Goal: Check status: Check status

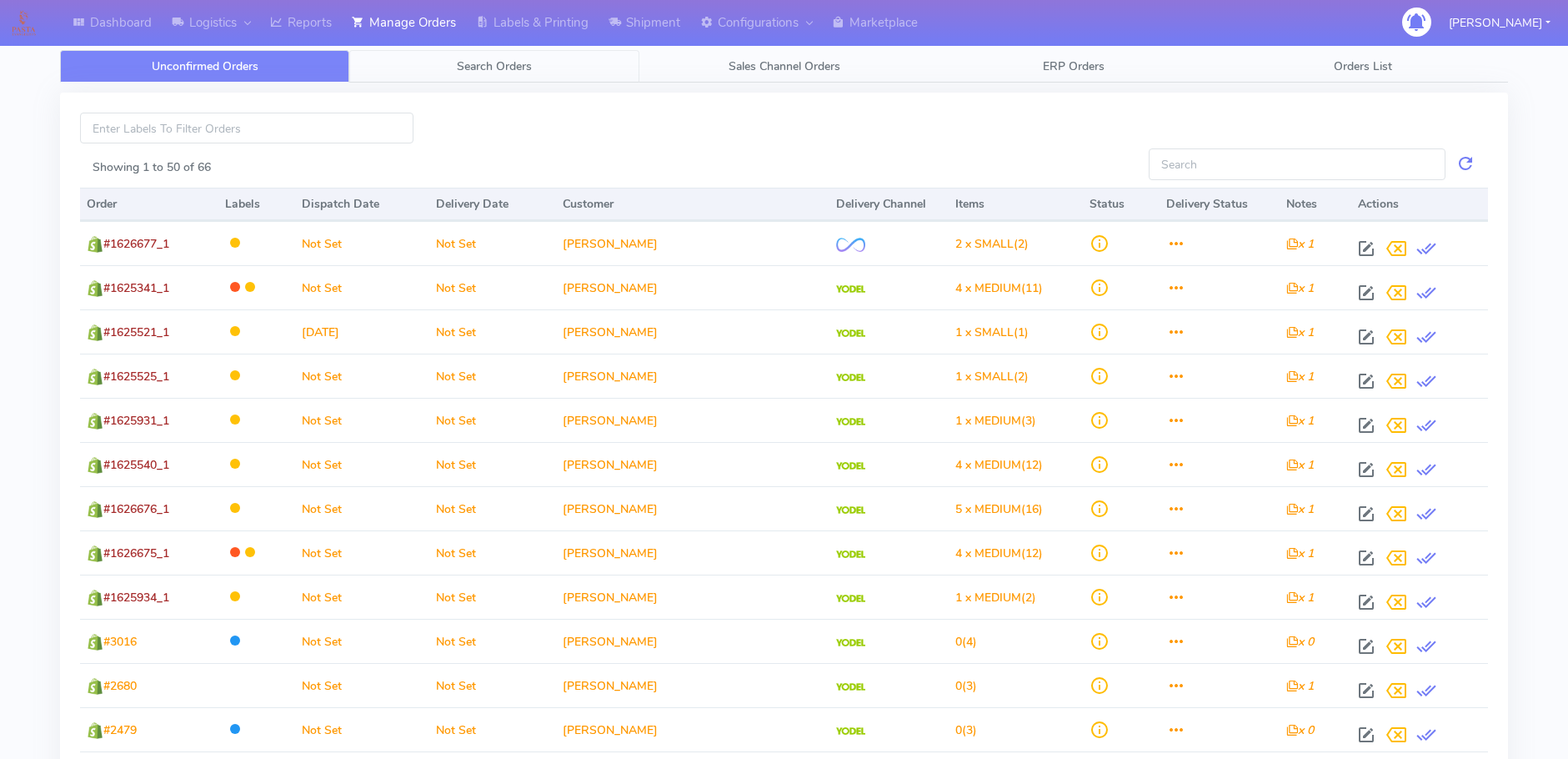
click at [486, 70] on span "Search Orders" at bounding box center [494, 66] width 75 height 16
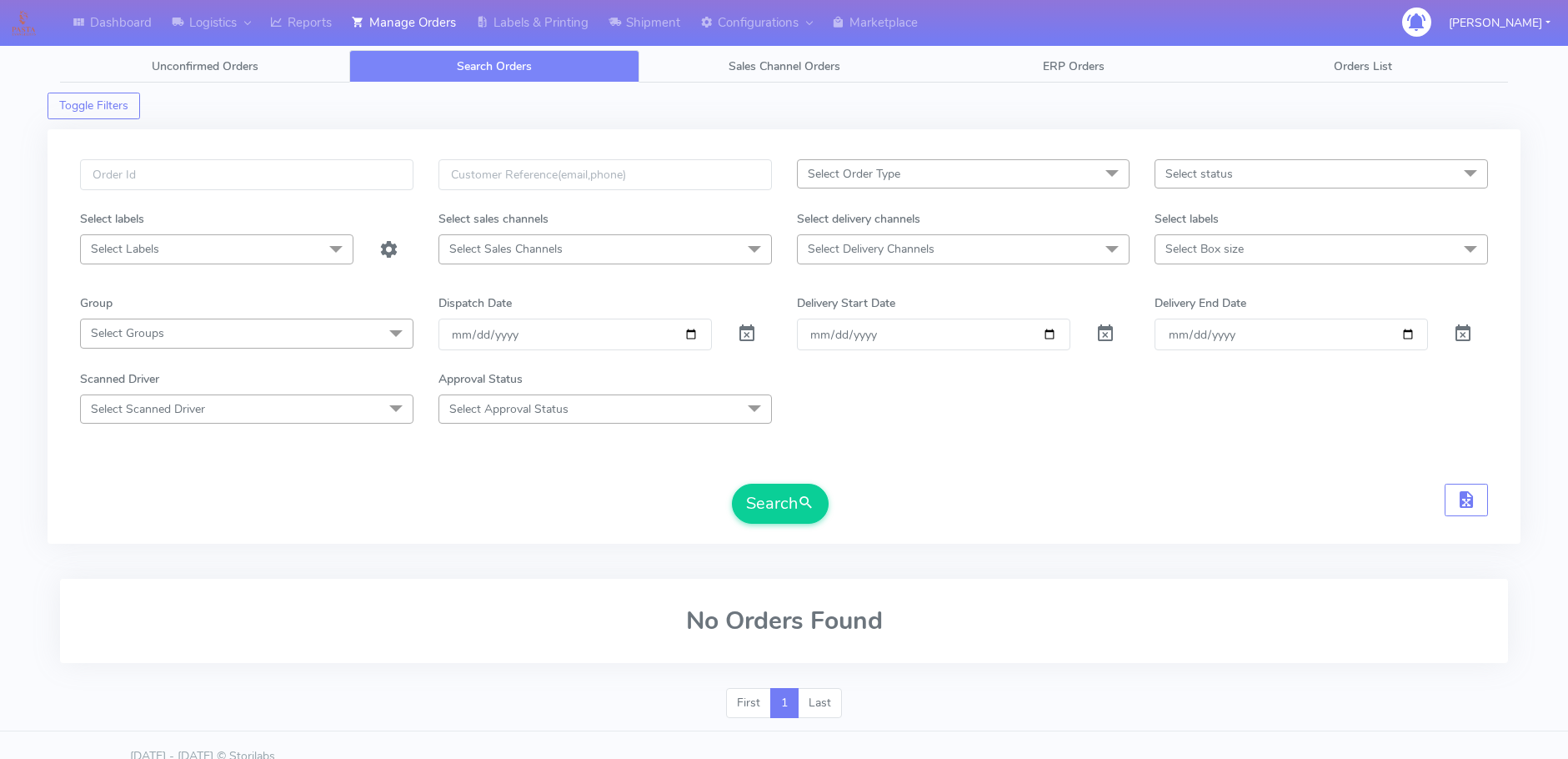
click at [121, 192] on div at bounding box center [247, 184] width 358 height 51
click at [119, 177] on input "text" at bounding box center [246, 174] width 334 height 31
paste input "1624065"
type input "1624065"
click at [744, 334] on span at bounding box center [747, 337] width 20 height 16
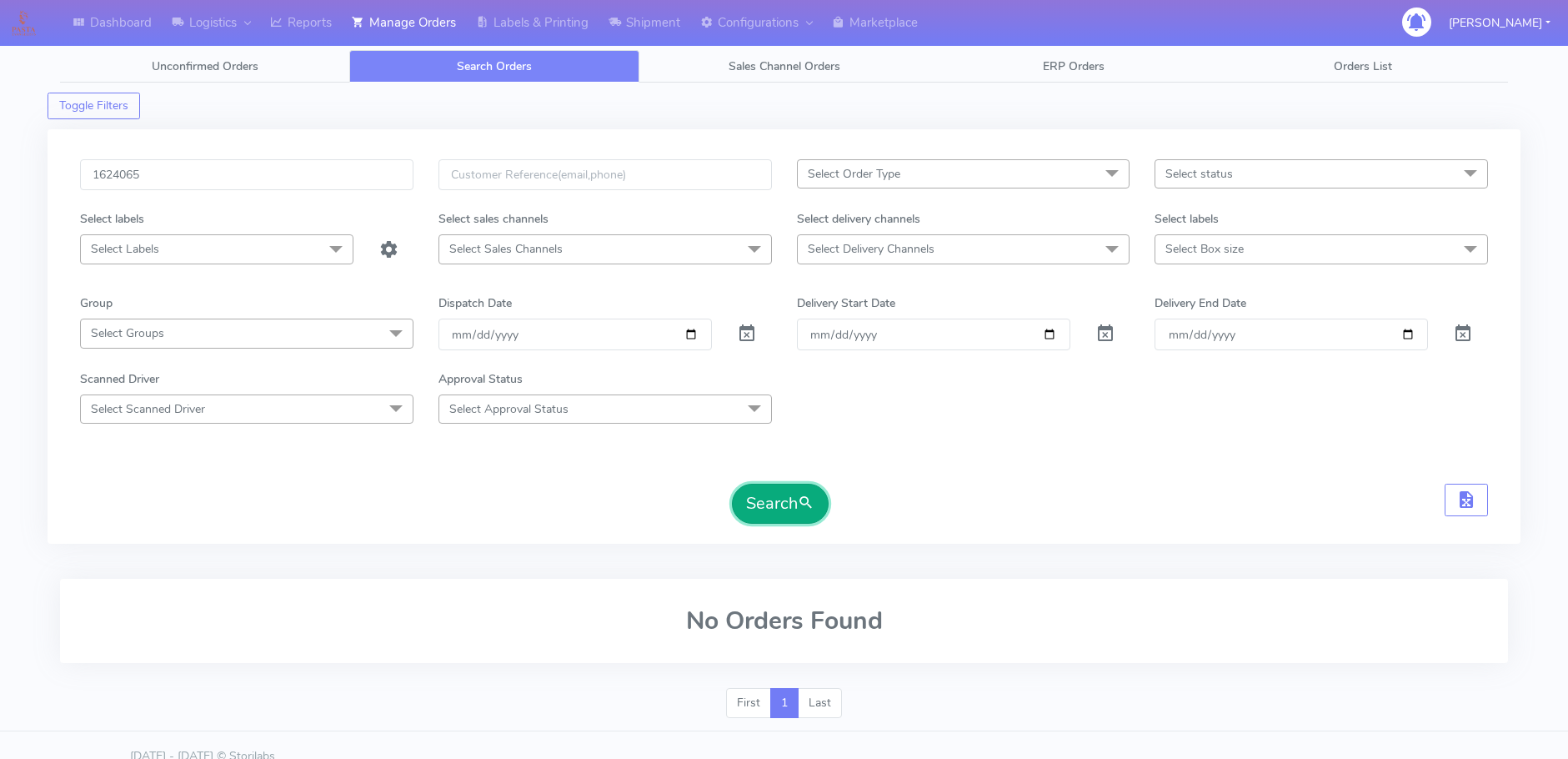
click at [776, 499] on button "Search" at bounding box center [781, 503] width 97 height 40
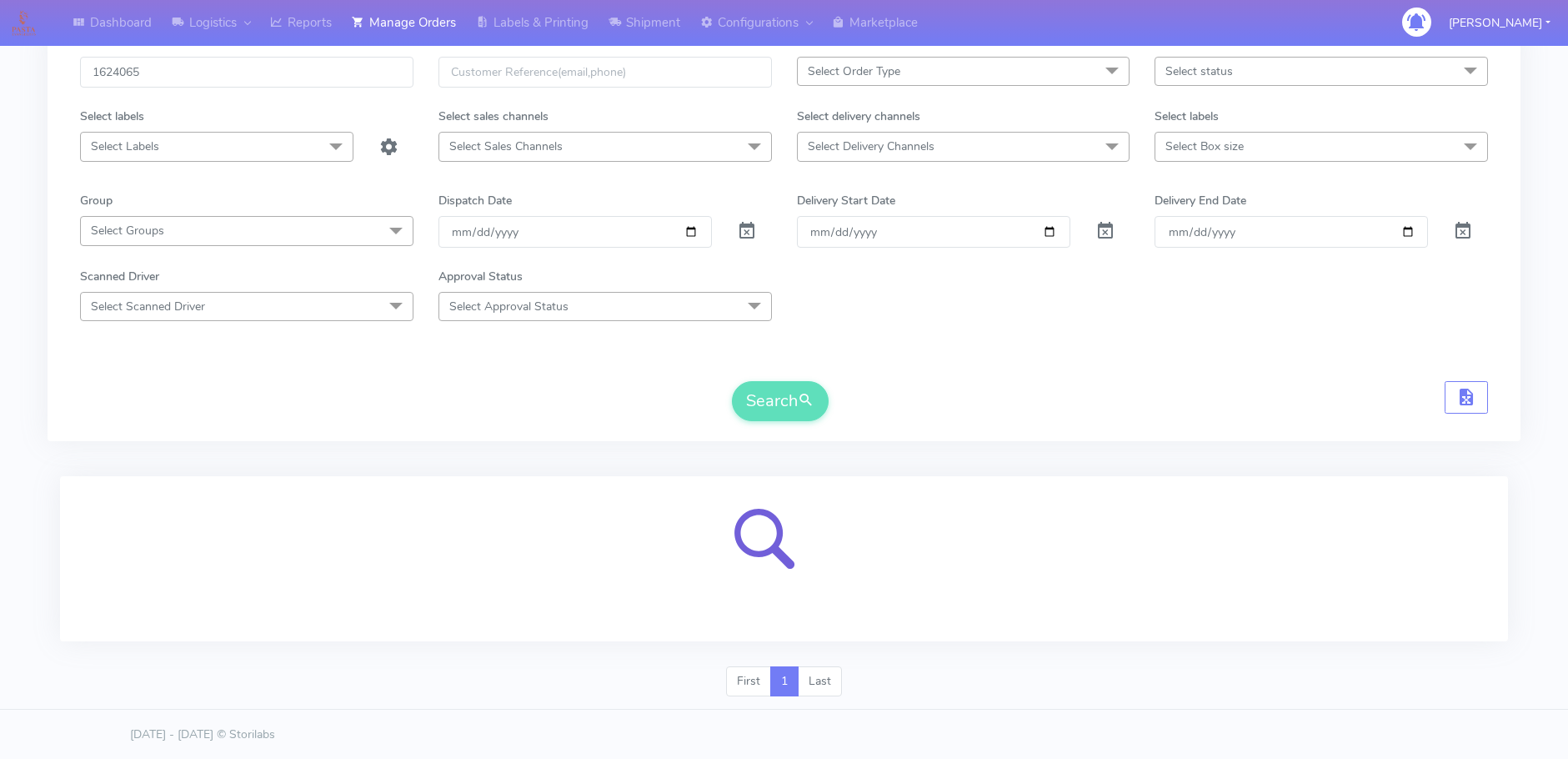
scroll to position [104, 0]
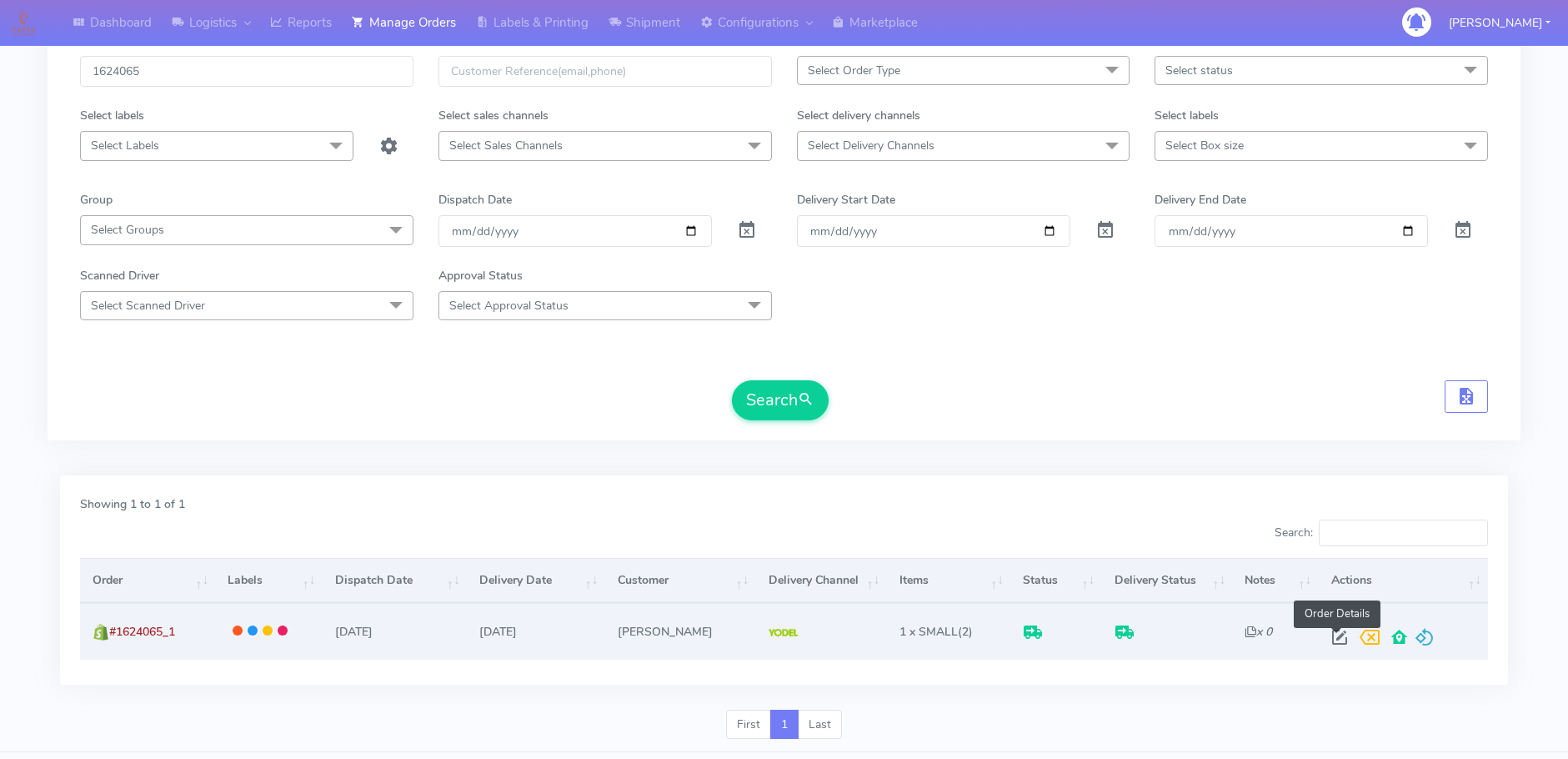
click at [1342, 638] on span at bounding box center [1340, 641] width 30 height 16
select select "5"
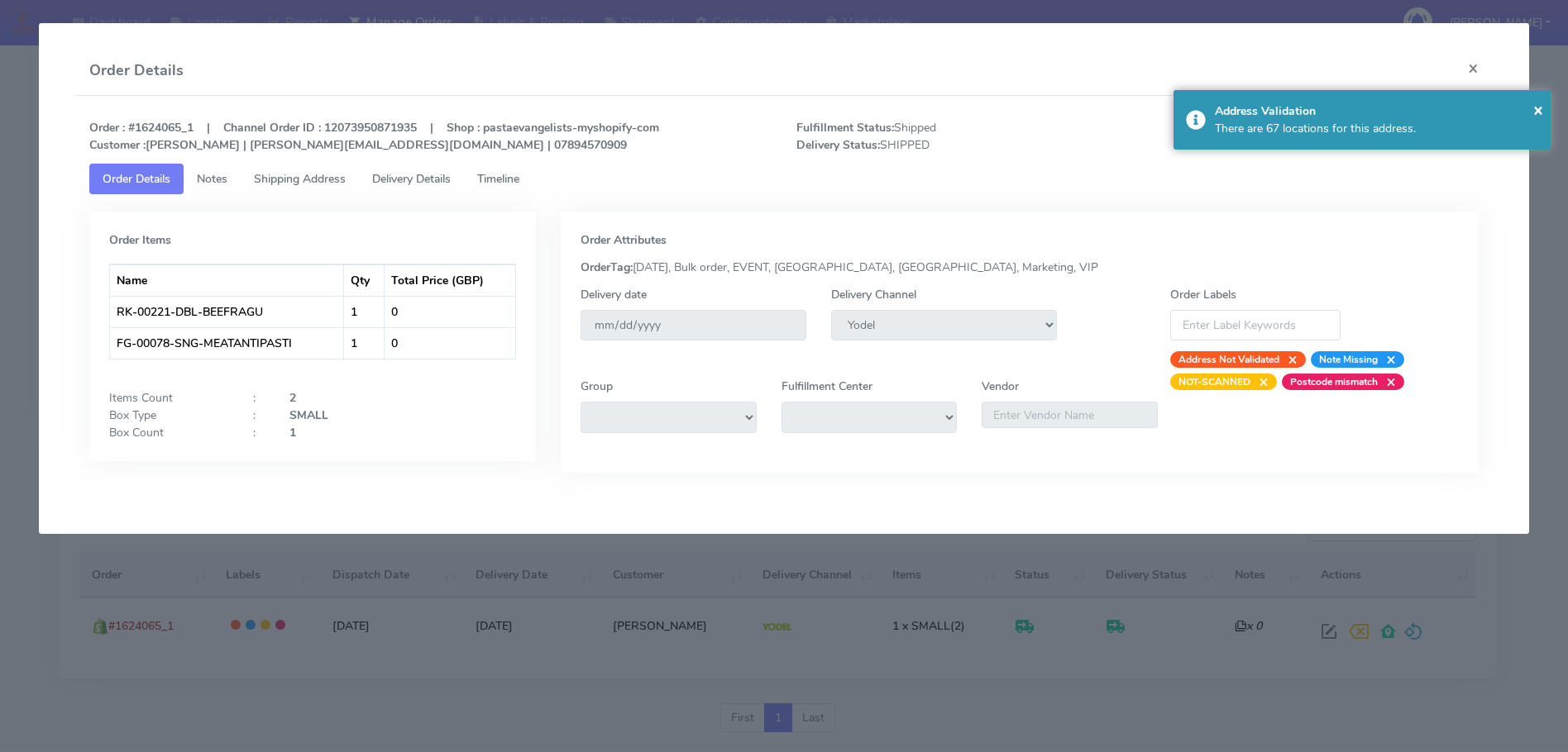
click at [390, 174] on span "Delivery Details" at bounding box center [411, 179] width 78 height 16
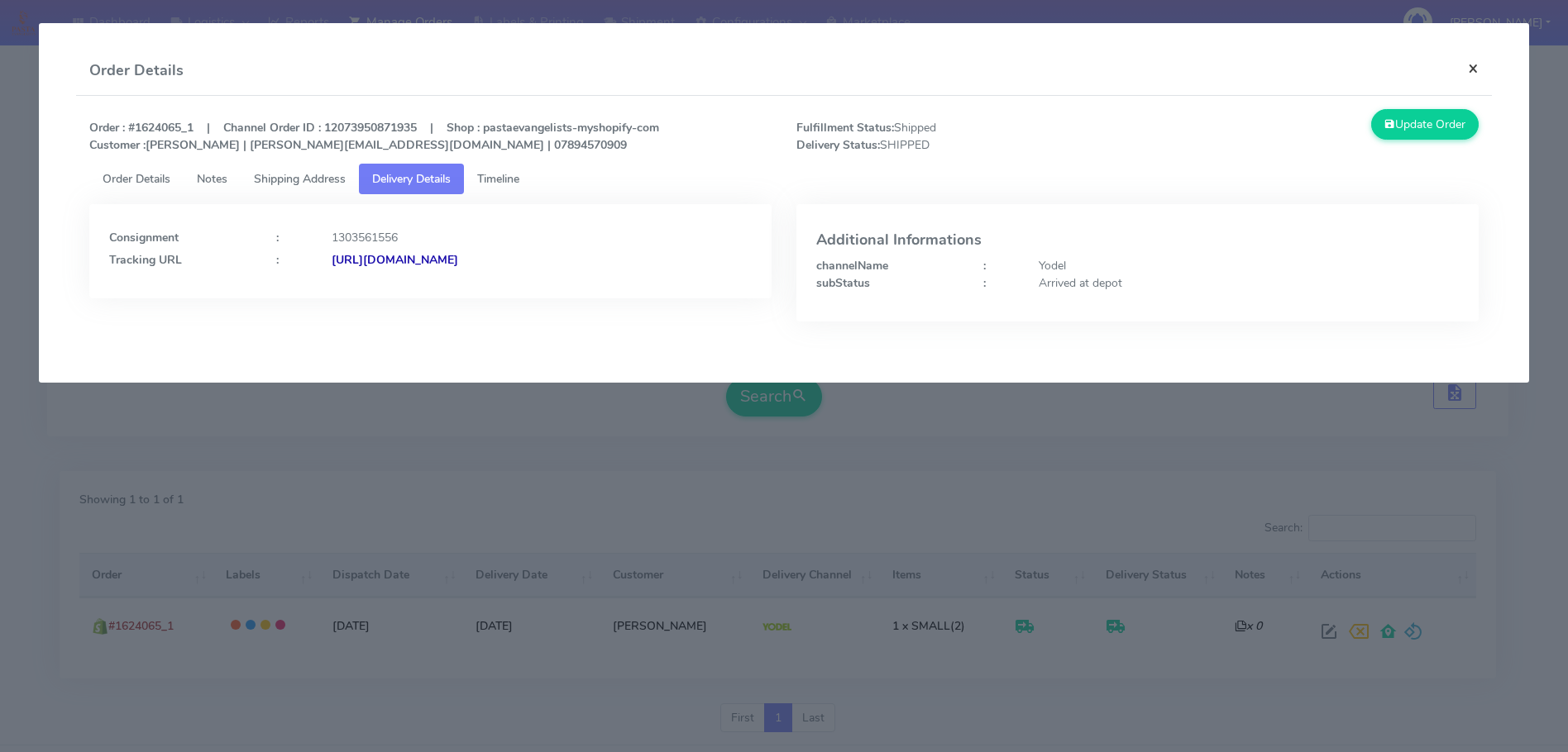
click at [1475, 63] on button "×" at bounding box center [1474, 68] width 37 height 44
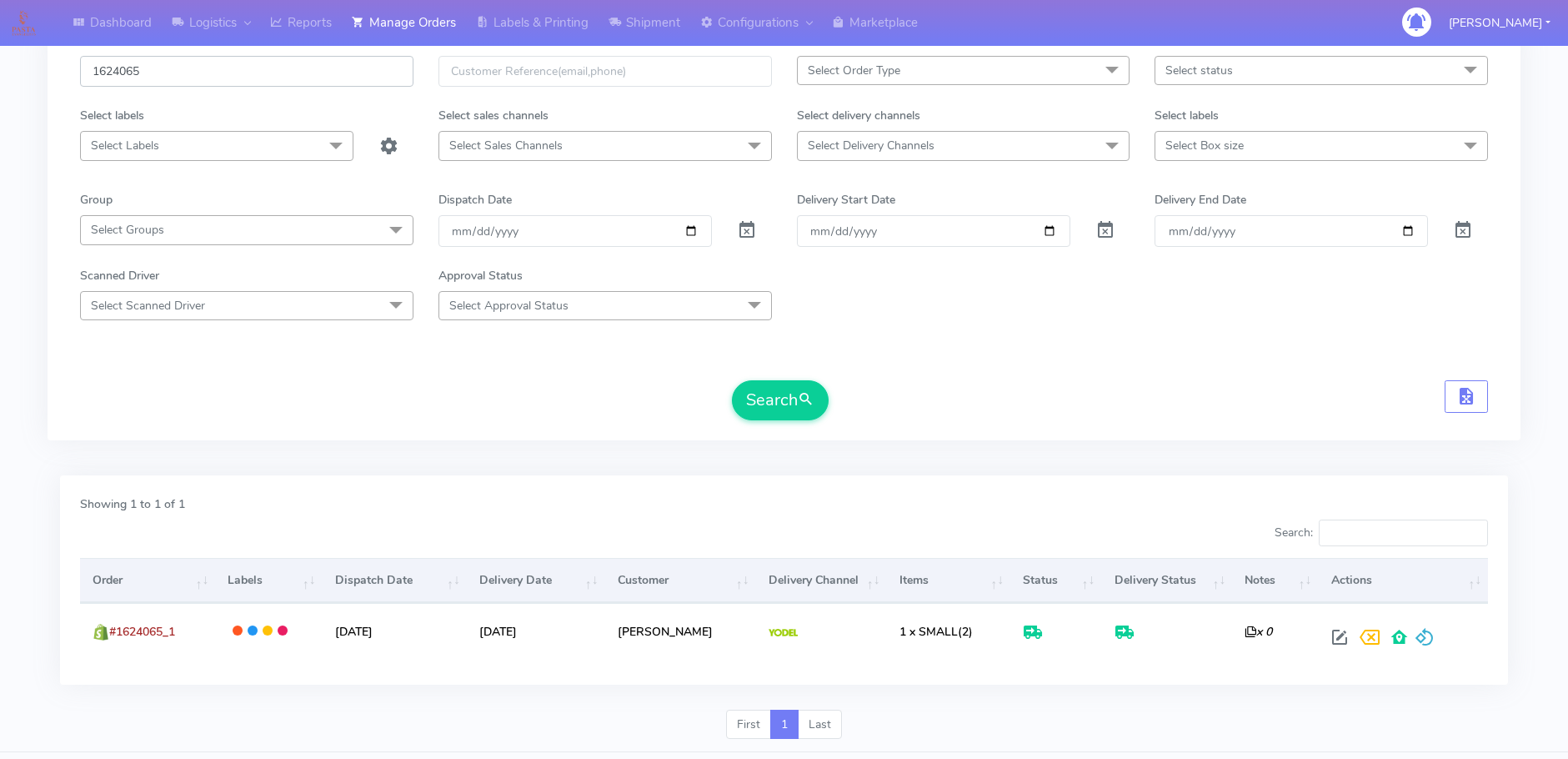
click at [197, 78] on input "1624065" at bounding box center [246, 71] width 334 height 31
paste input "549353"
click at [777, 396] on button "Search" at bounding box center [781, 400] width 97 height 40
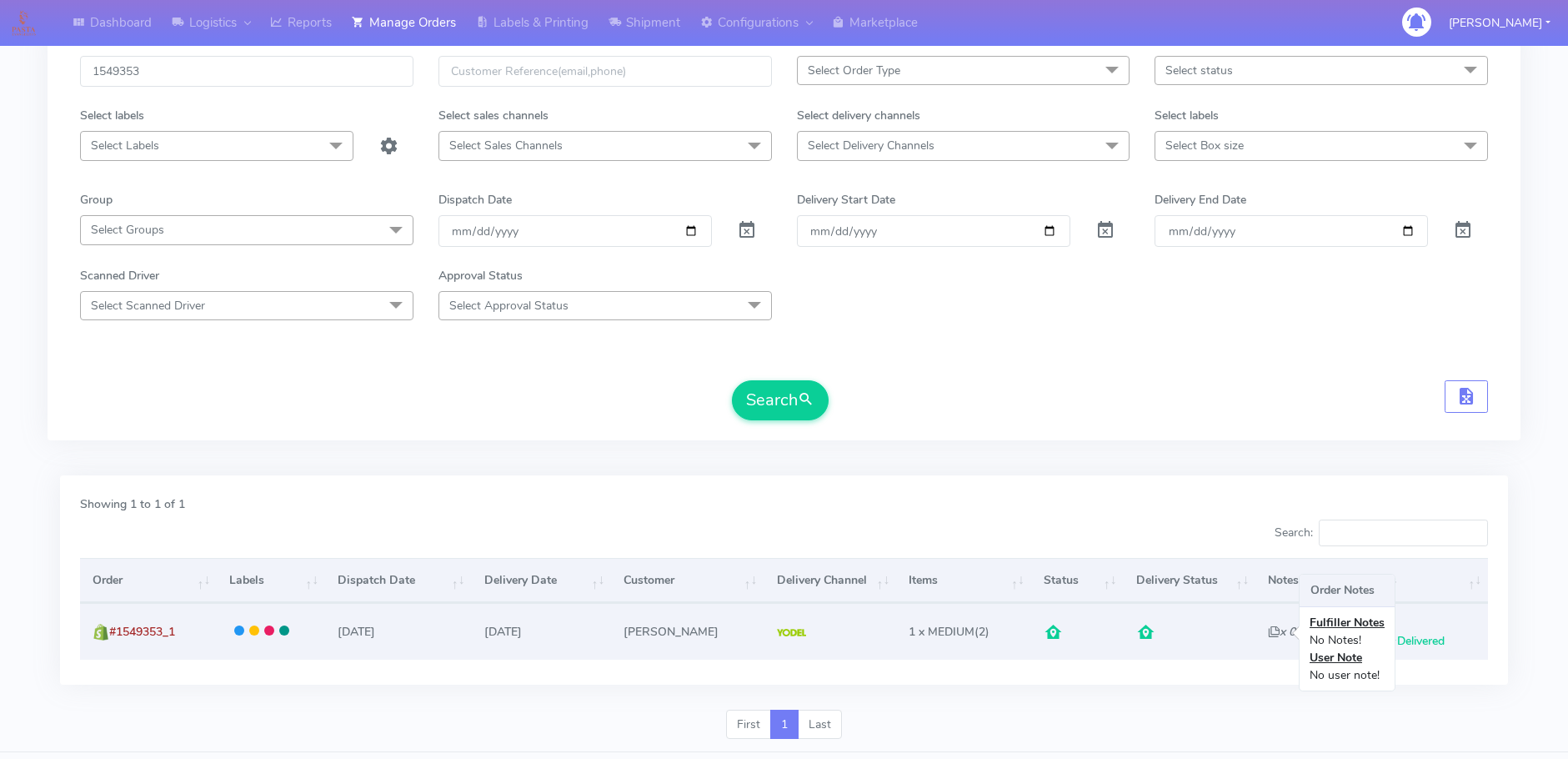
click at [1269, 630] on icon "x 0" at bounding box center [1282, 632] width 27 height 16
click at [1268, 636] on icon "x 0" at bounding box center [1282, 632] width 27 height 16
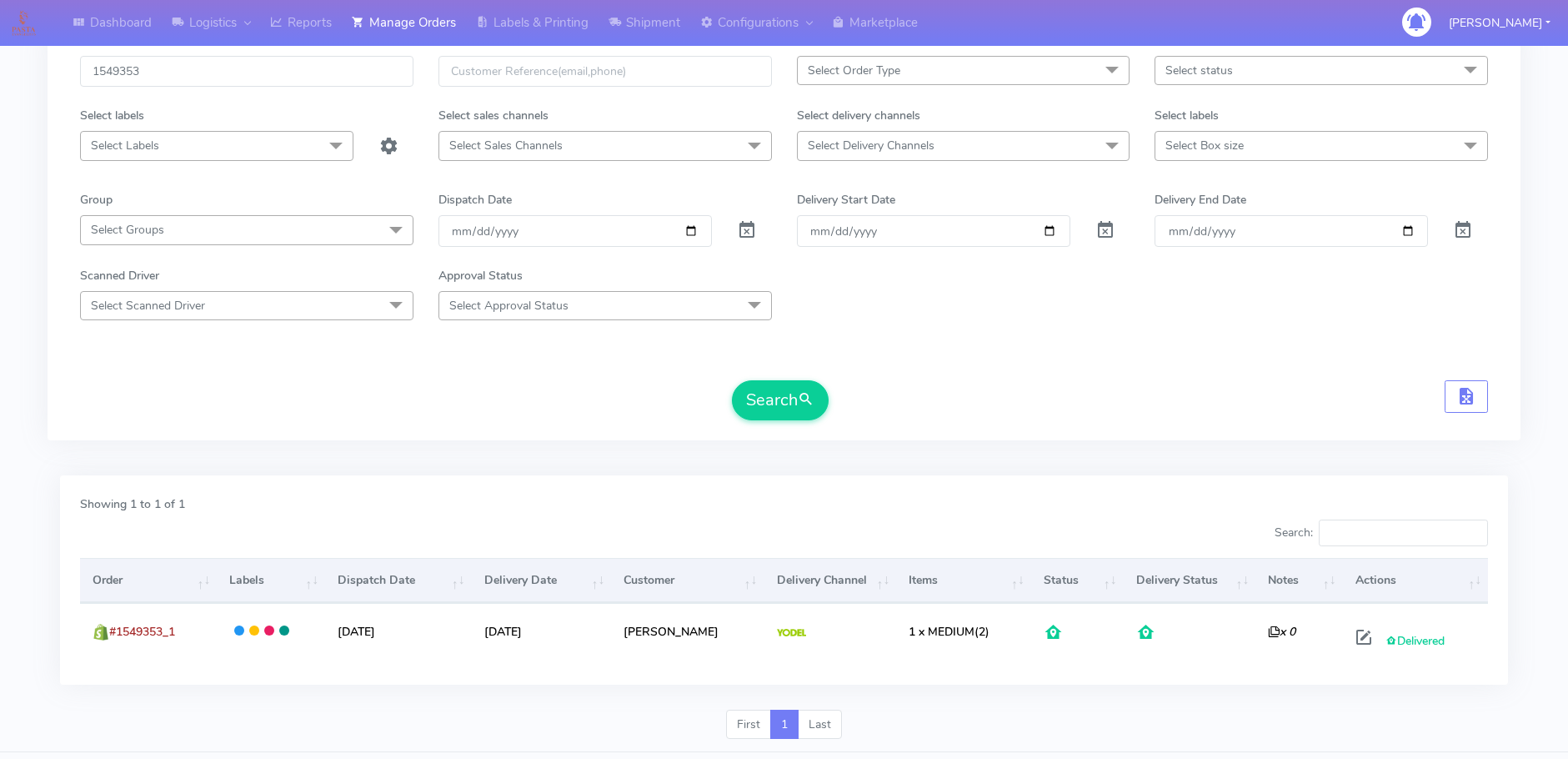
click at [481, 364] on form "1549353 Select Order Type Select All MEALS ATAVI One Off Pasta Club Gift Kit Ev…" at bounding box center [784, 238] width 1408 height 365
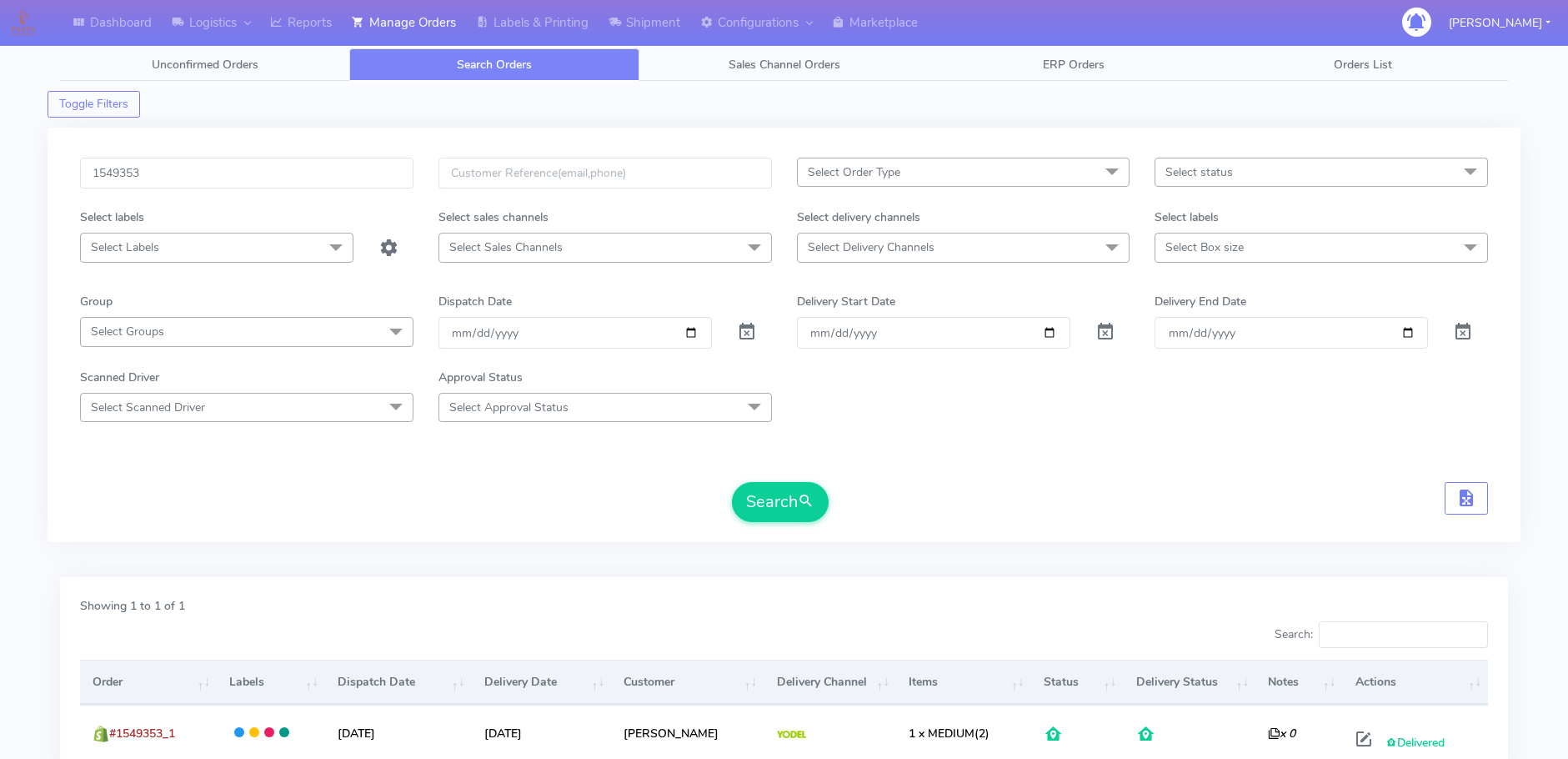
scroll to position [0, 0]
click at [298, 182] on input "1549353" at bounding box center [246, 174] width 334 height 31
paste input "624065"
type input "1624065"
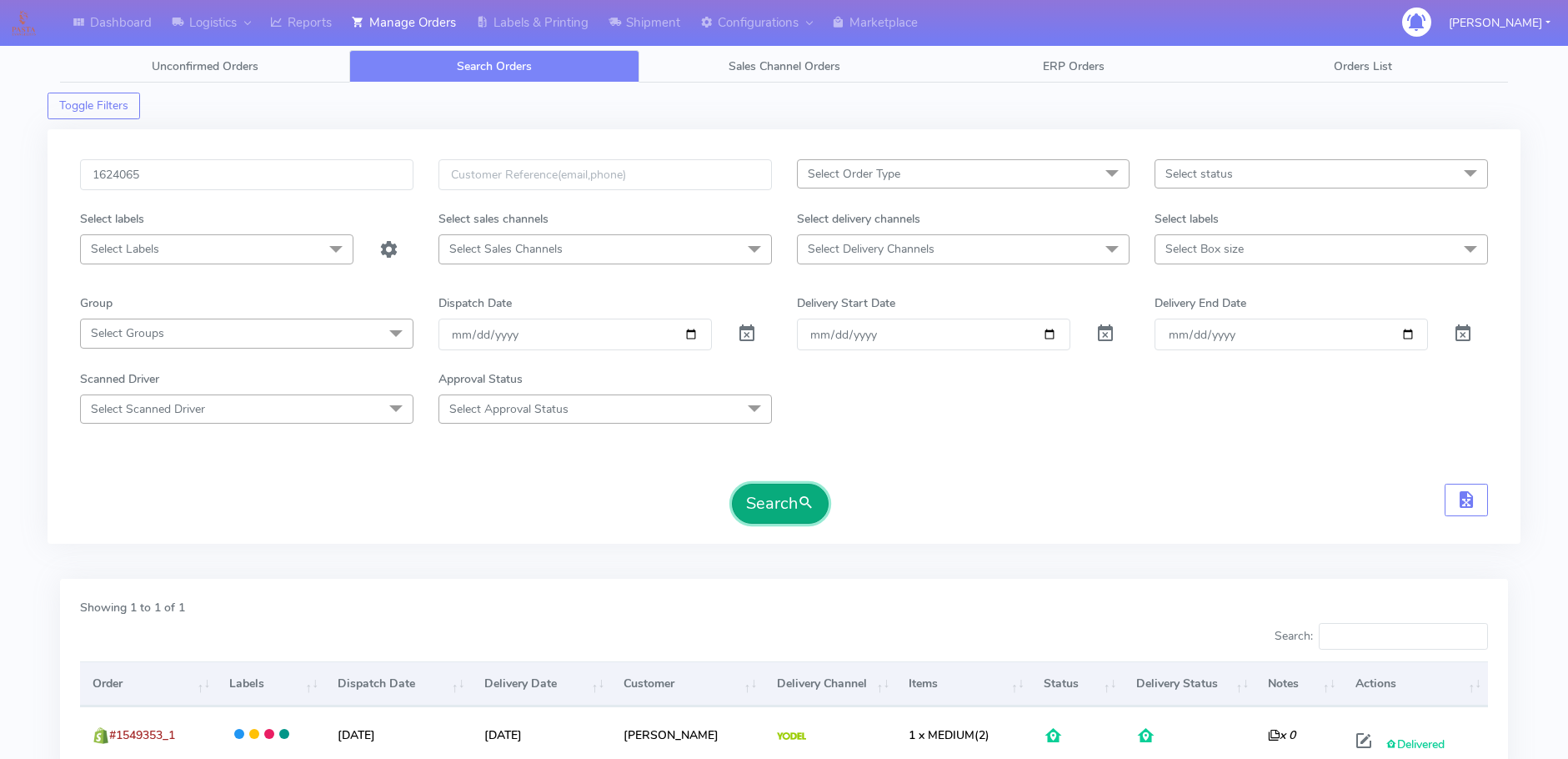
click at [772, 492] on button "Search" at bounding box center [781, 503] width 97 height 40
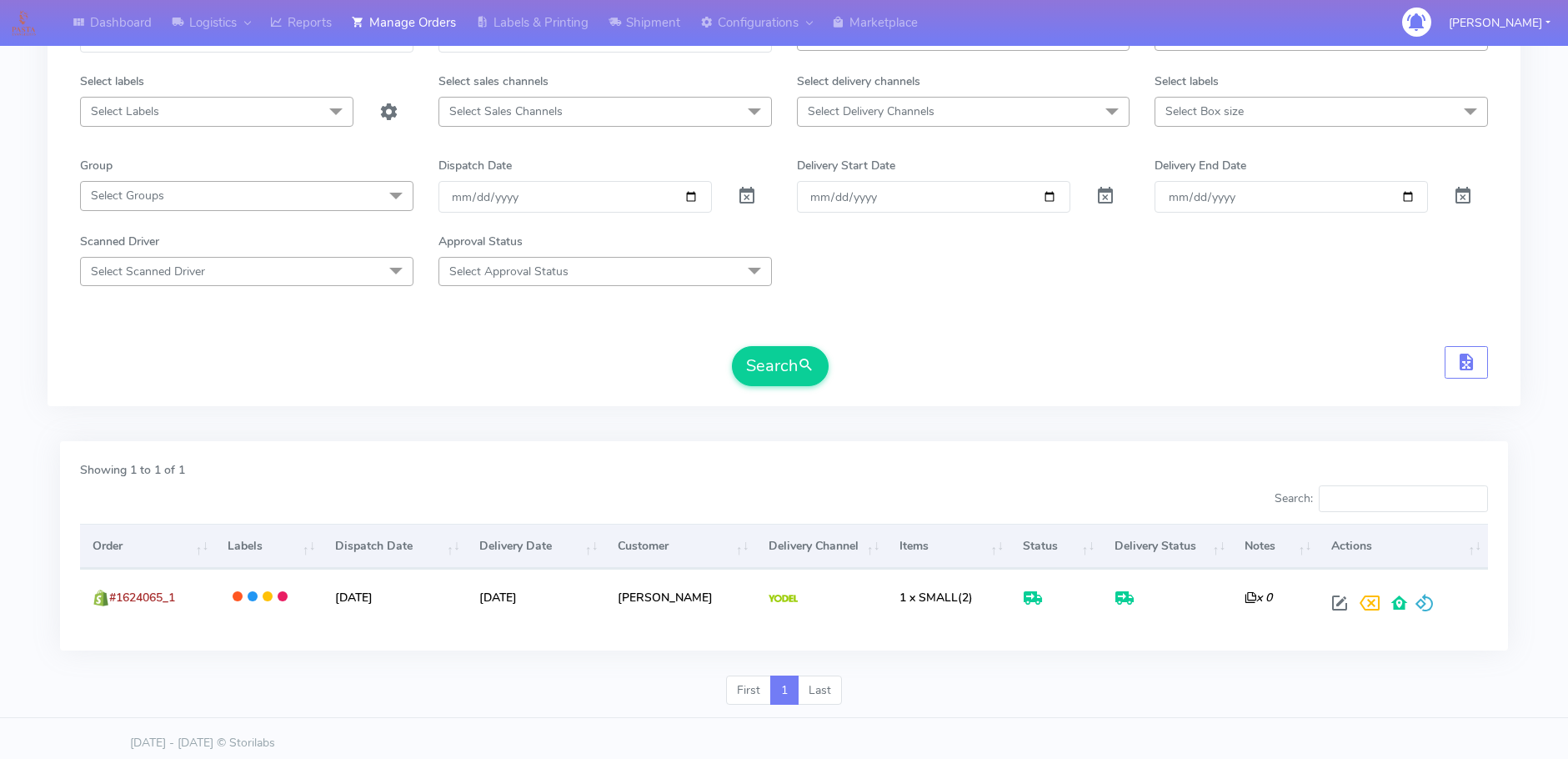
scroll to position [147, 0]
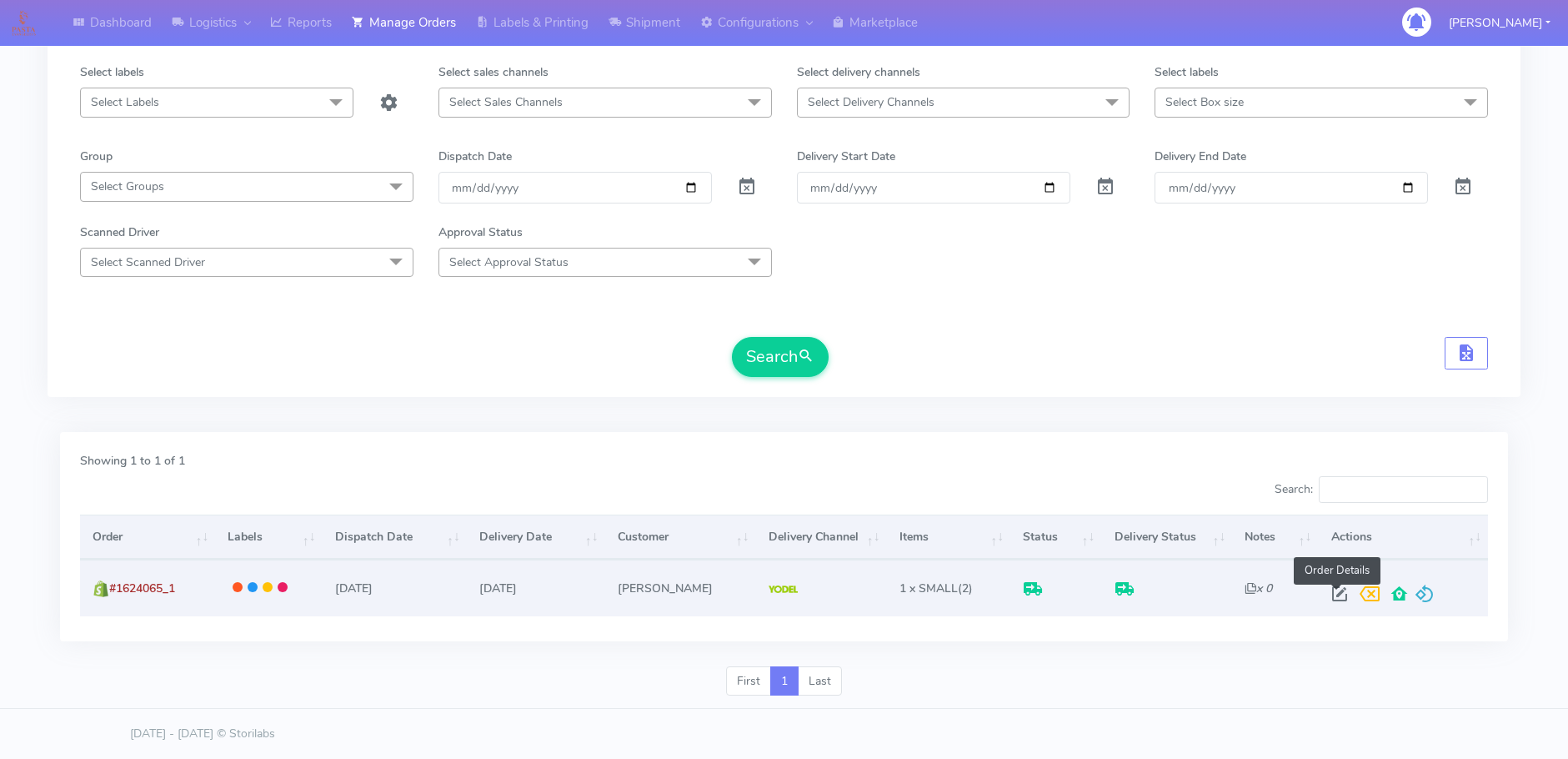
click at [1345, 598] on span at bounding box center [1340, 598] width 30 height 16
select select "5"
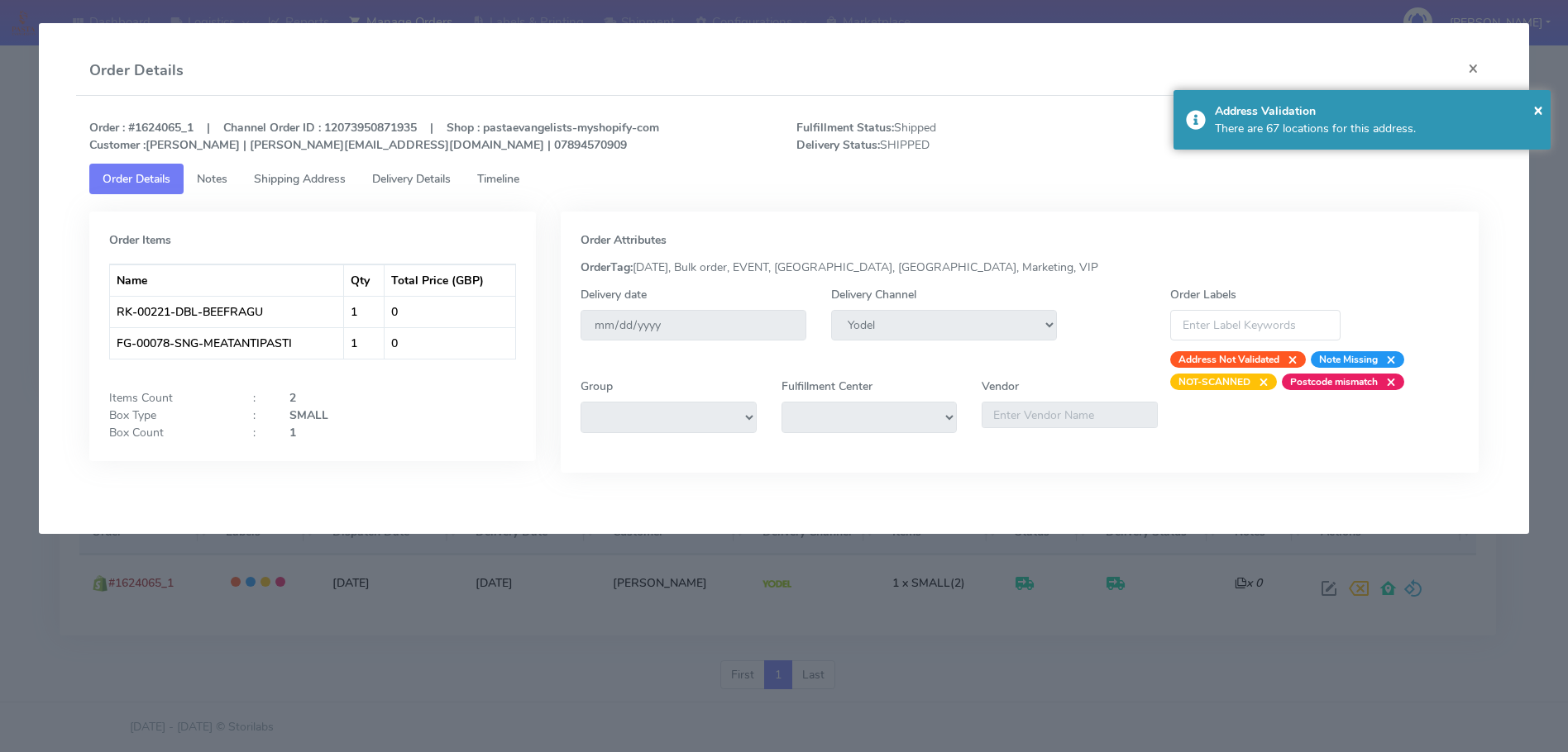
click at [420, 187] on link "Delivery Details" at bounding box center [411, 179] width 105 height 30
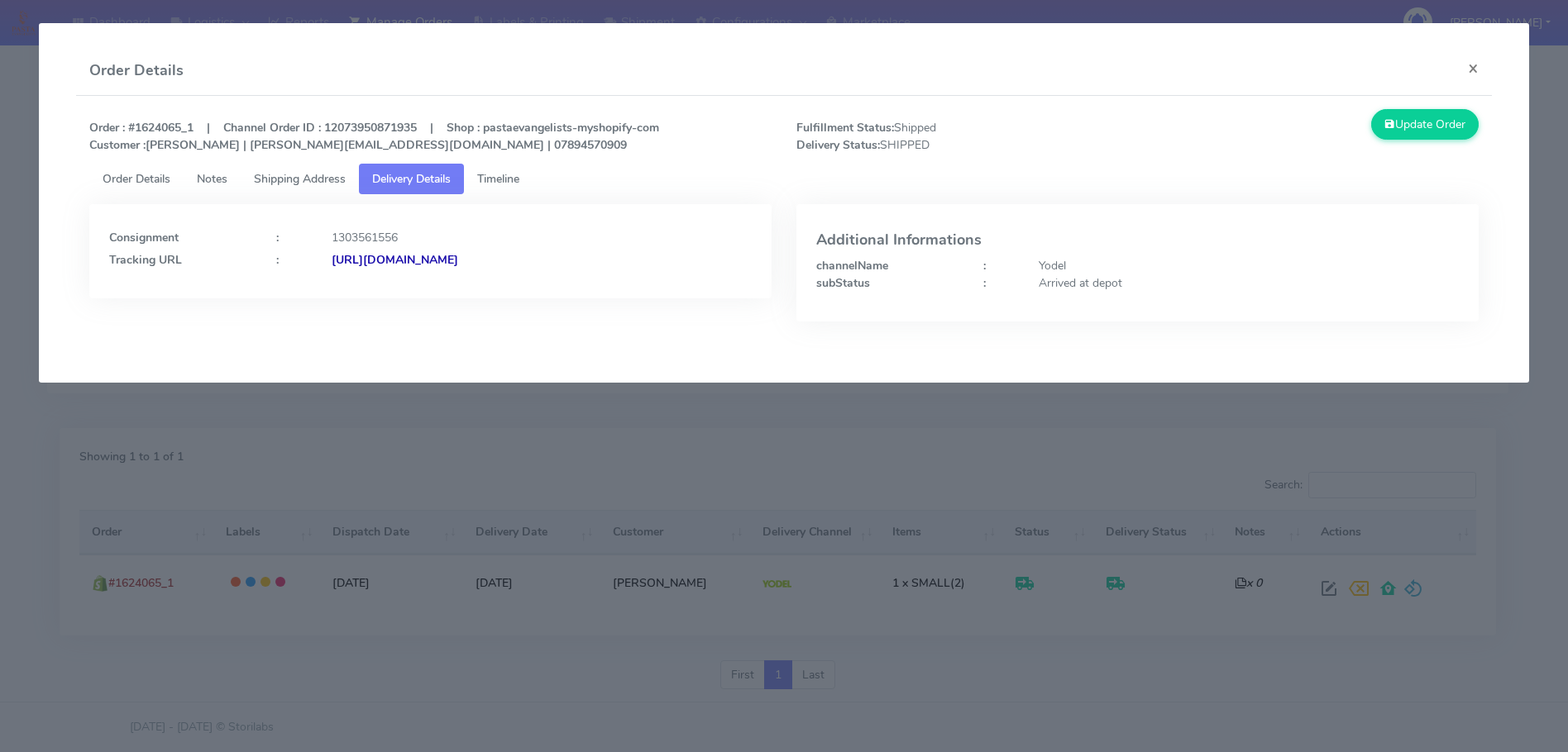
click at [457, 255] on strong "[URL][DOMAIN_NAME]" at bounding box center [395, 259] width 126 height 16
click at [516, 456] on modal-container "Order Details × Order : #1624065_1 | Channel Order ID : 12073950871935 | Shop :…" at bounding box center [784, 376] width 1568 height 752
